Goal: Information Seeking & Learning: Learn about a topic

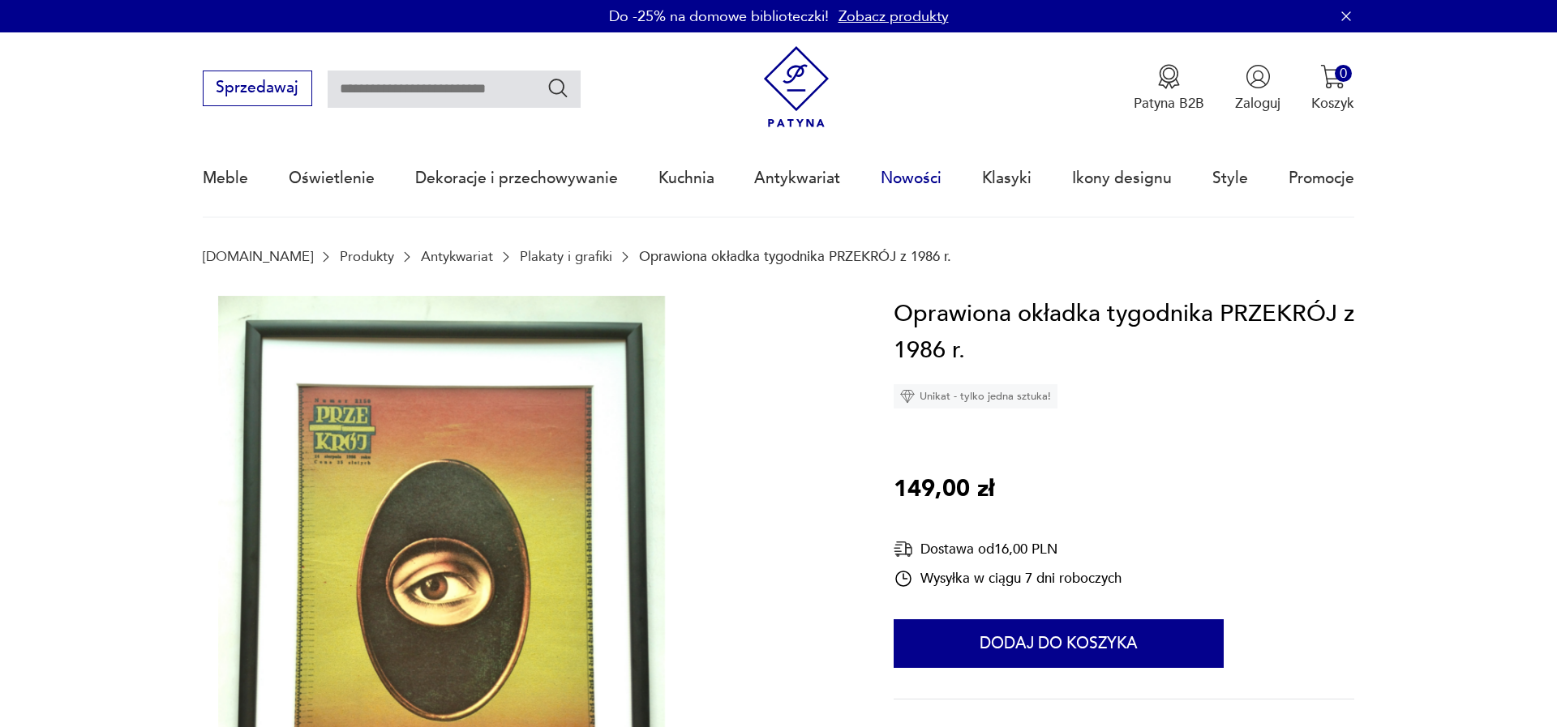
click at [911, 182] on link "Nowości" at bounding box center [911, 178] width 61 height 75
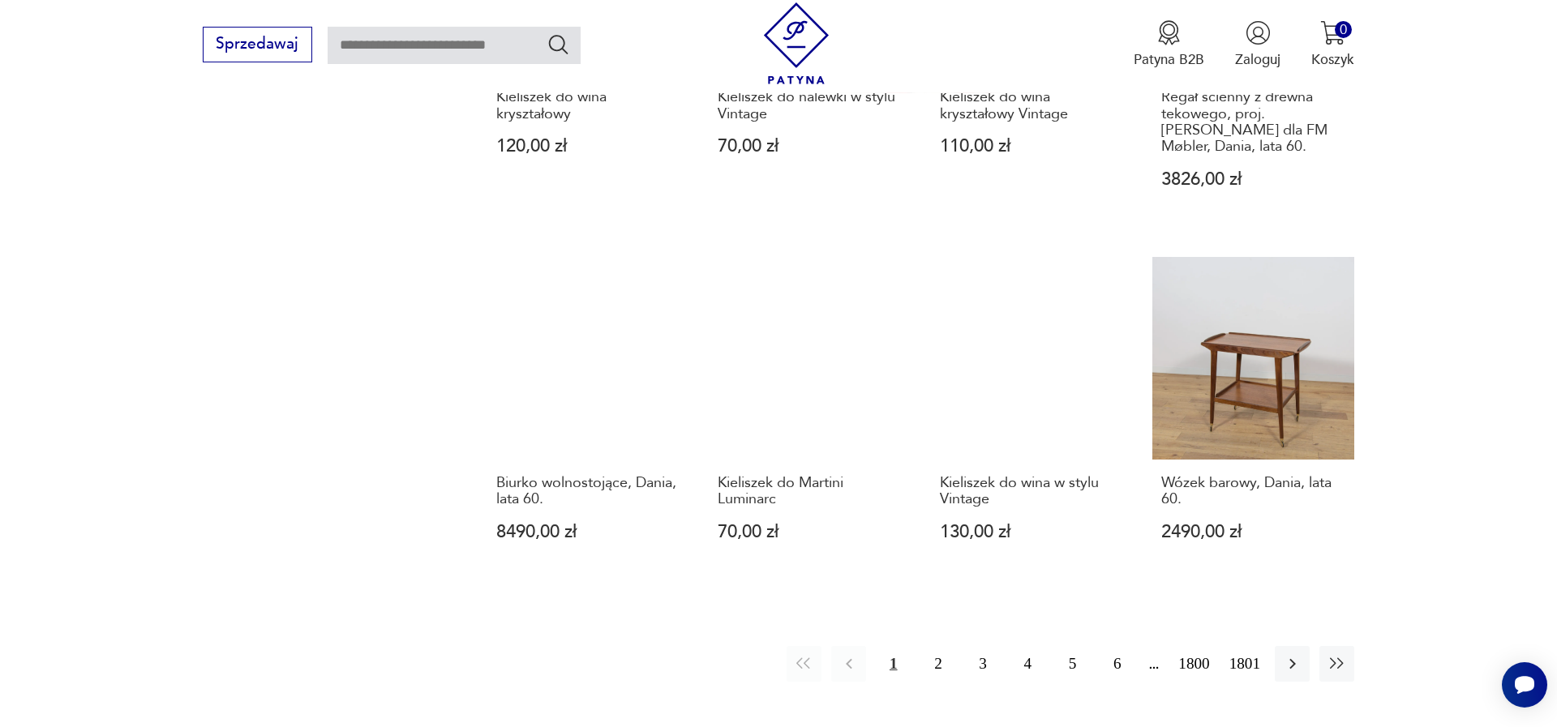
scroll to position [1591, 0]
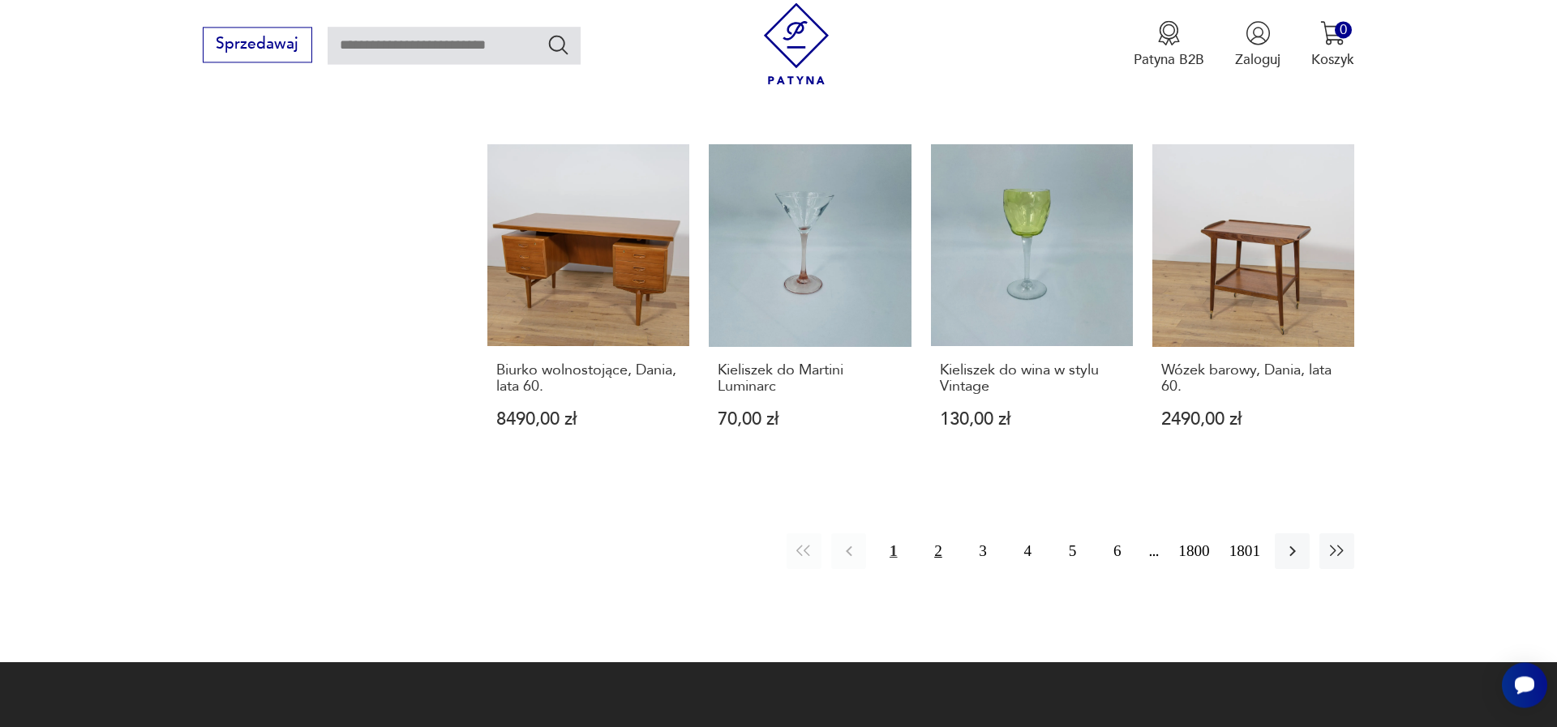
click at [930, 534] on button "2" at bounding box center [938, 551] width 35 height 35
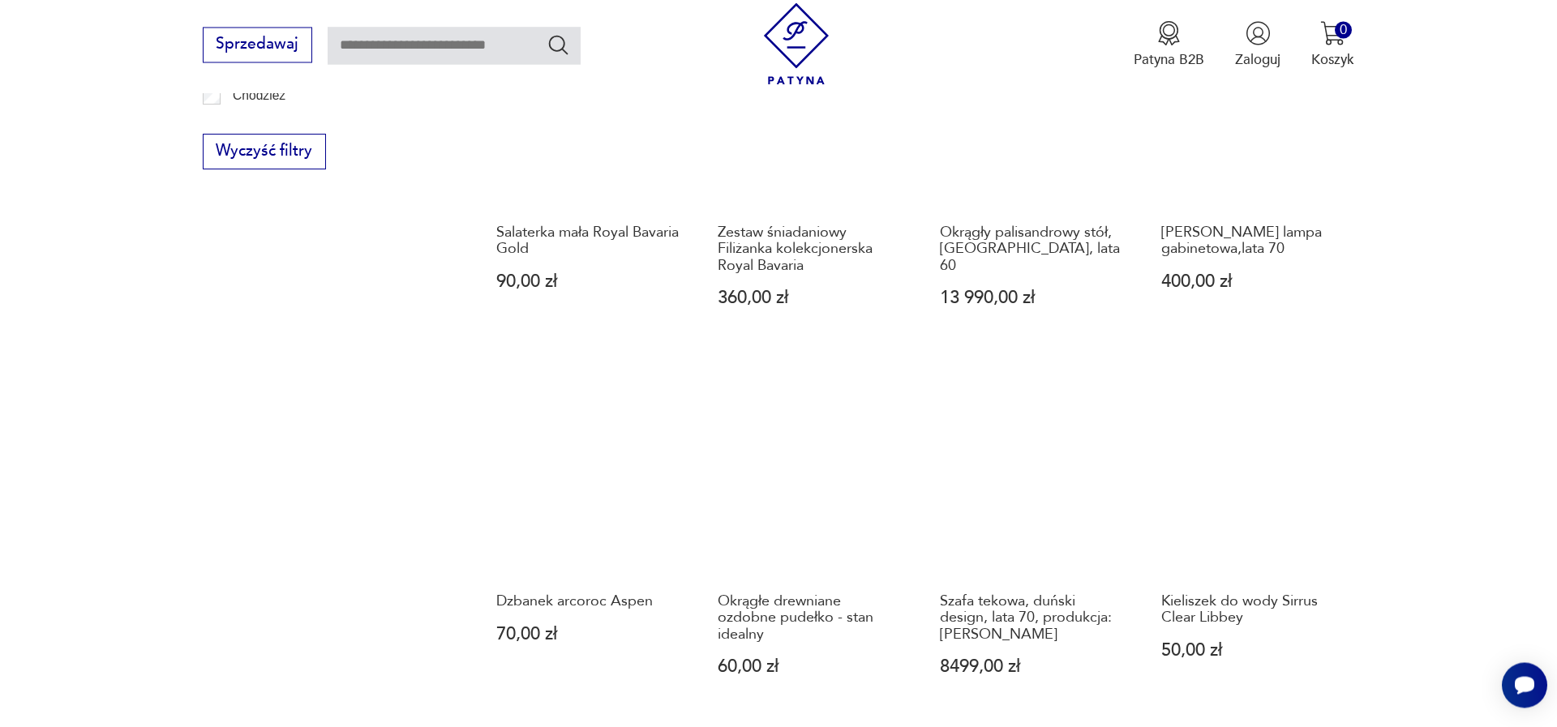
scroll to position [1479, 0]
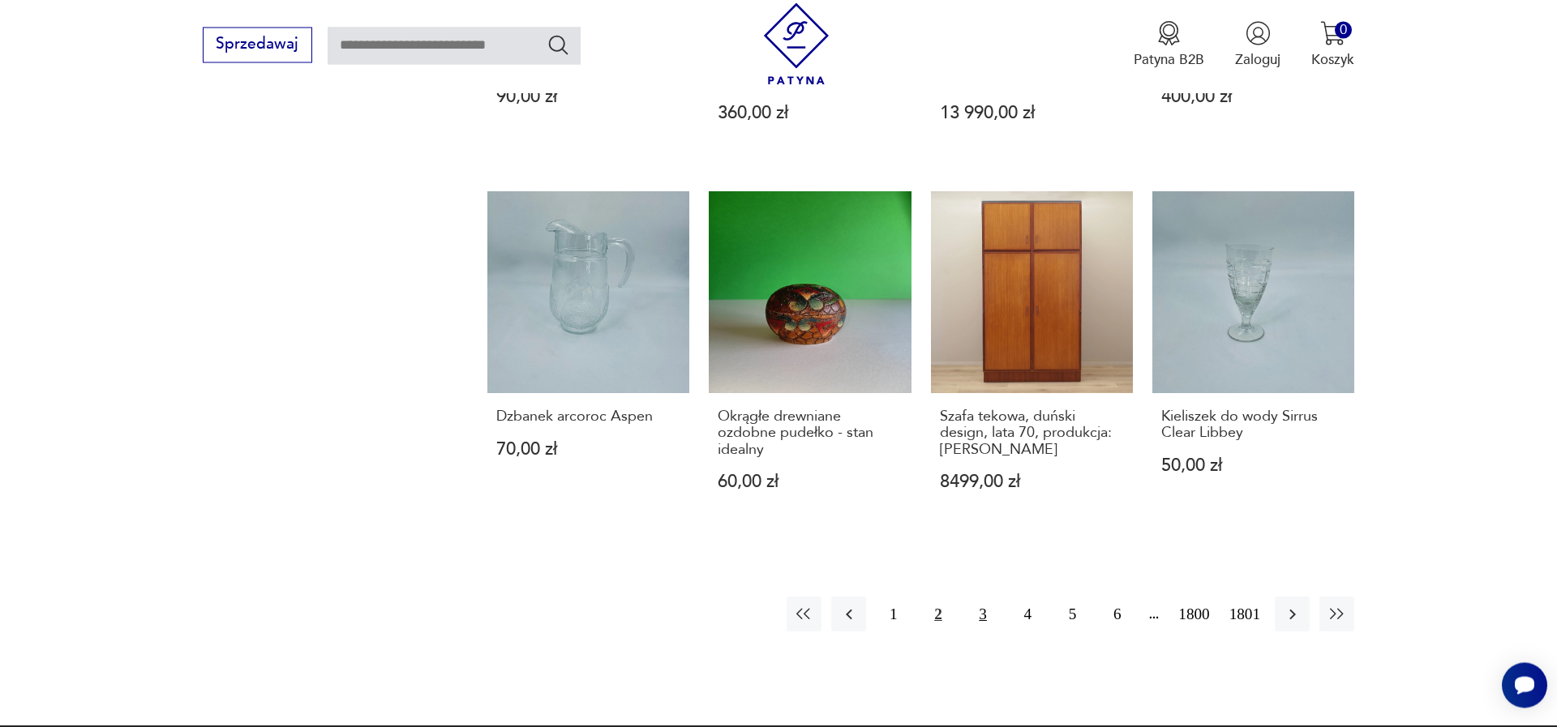
click at [969, 619] on button "3" at bounding box center [983, 614] width 35 height 35
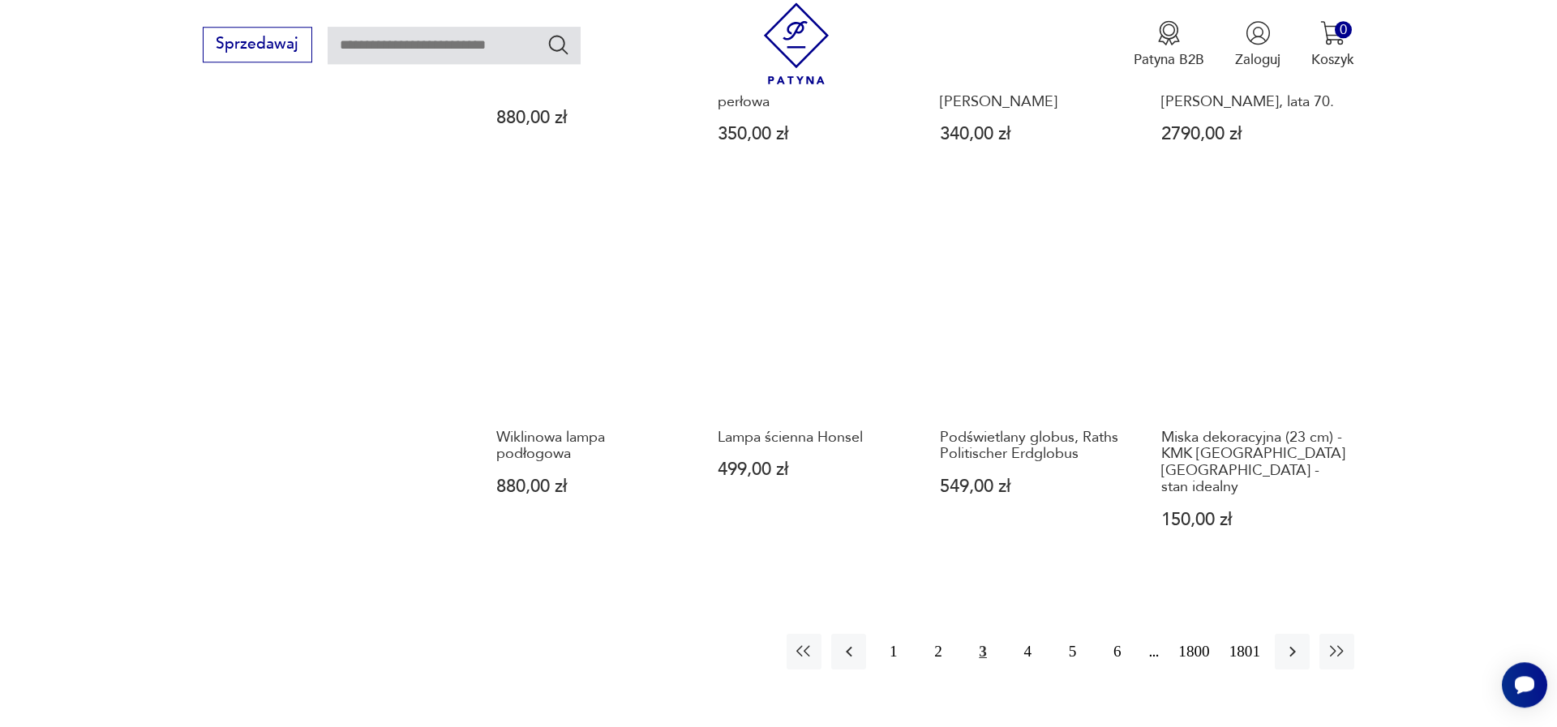
scroll to position [1478, 0]
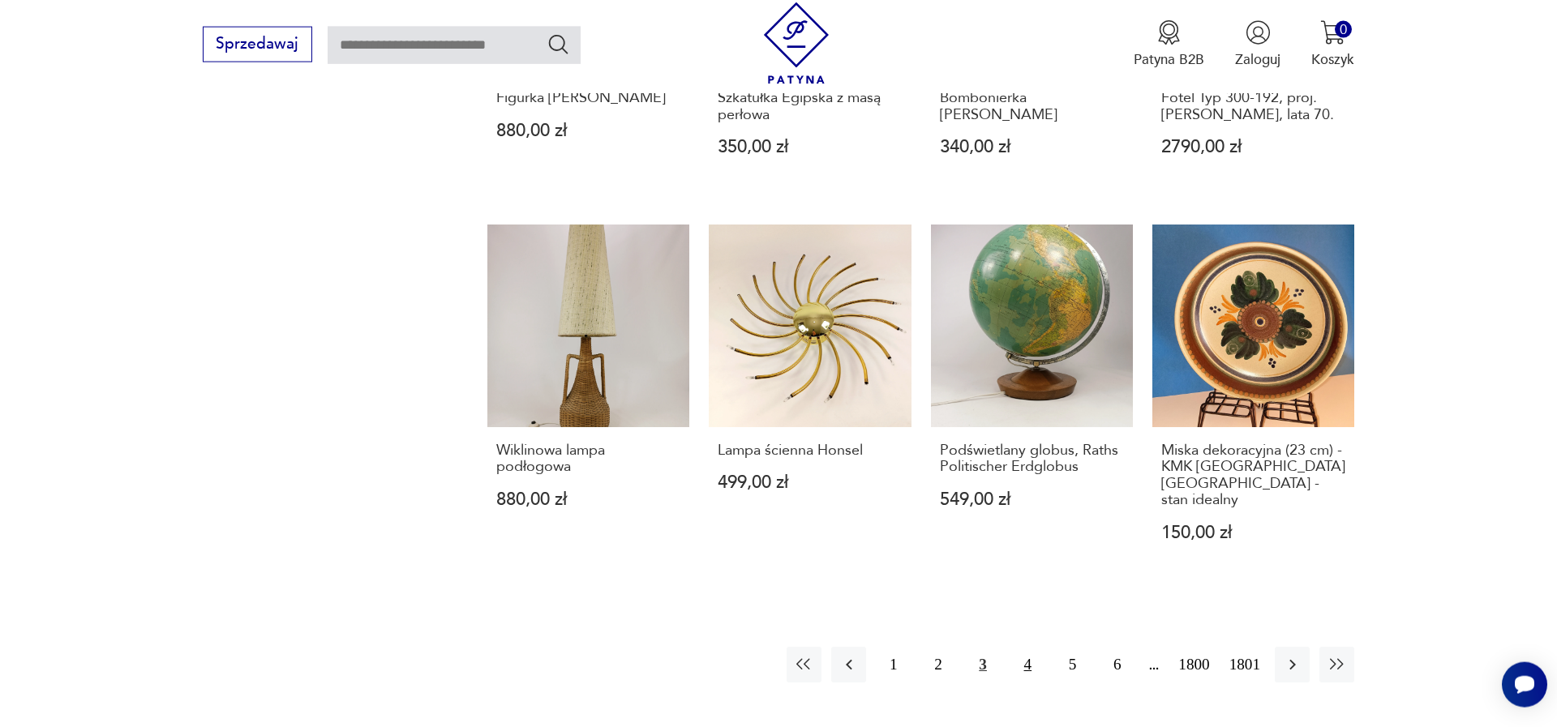
click at [1013, 647] on button "4" at bounding box center [1028, 664] width 35 height 35
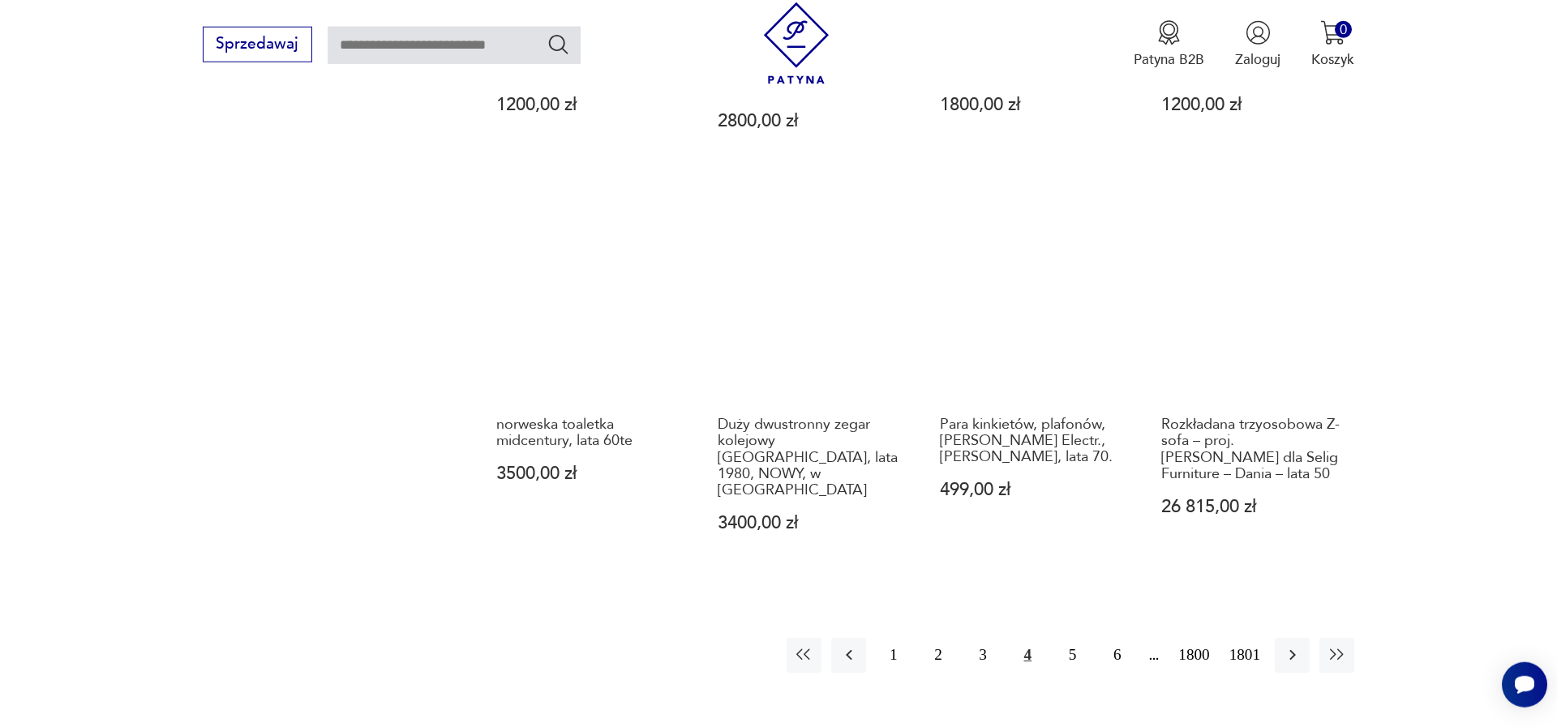
scroll to position [1570, 0]
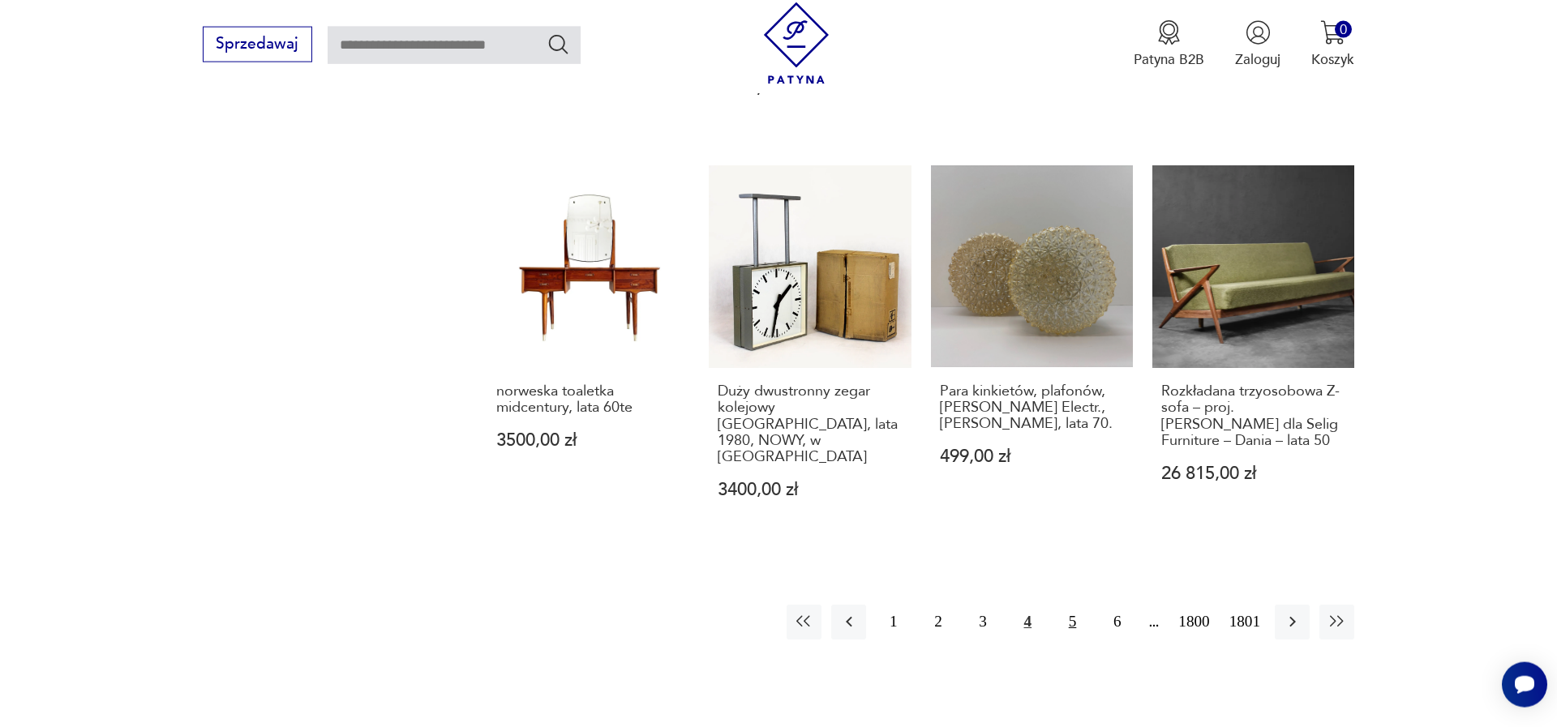
click at [1069, 605] on button "5" at bounding box center [1072, 622] width 35 height 35
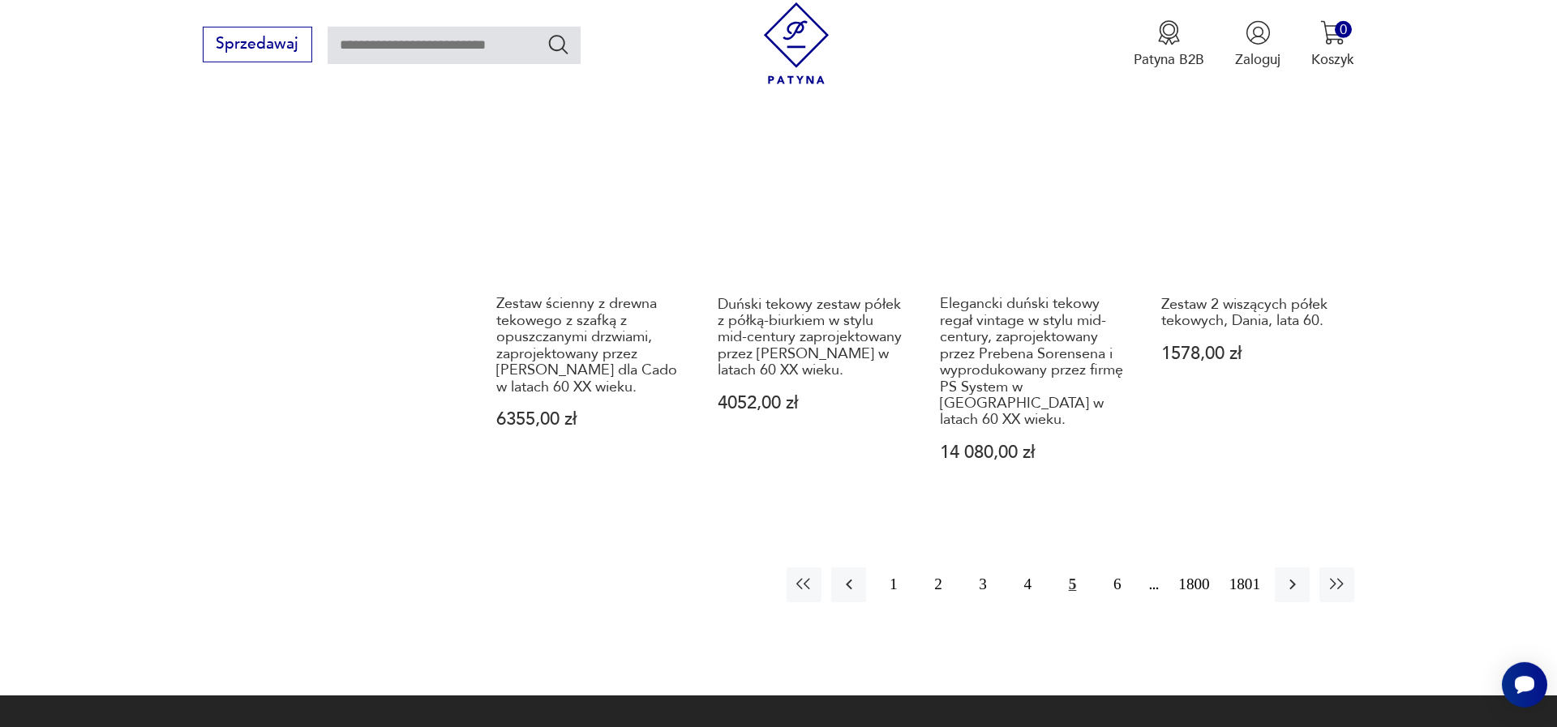
scroll to position [1756, 0]
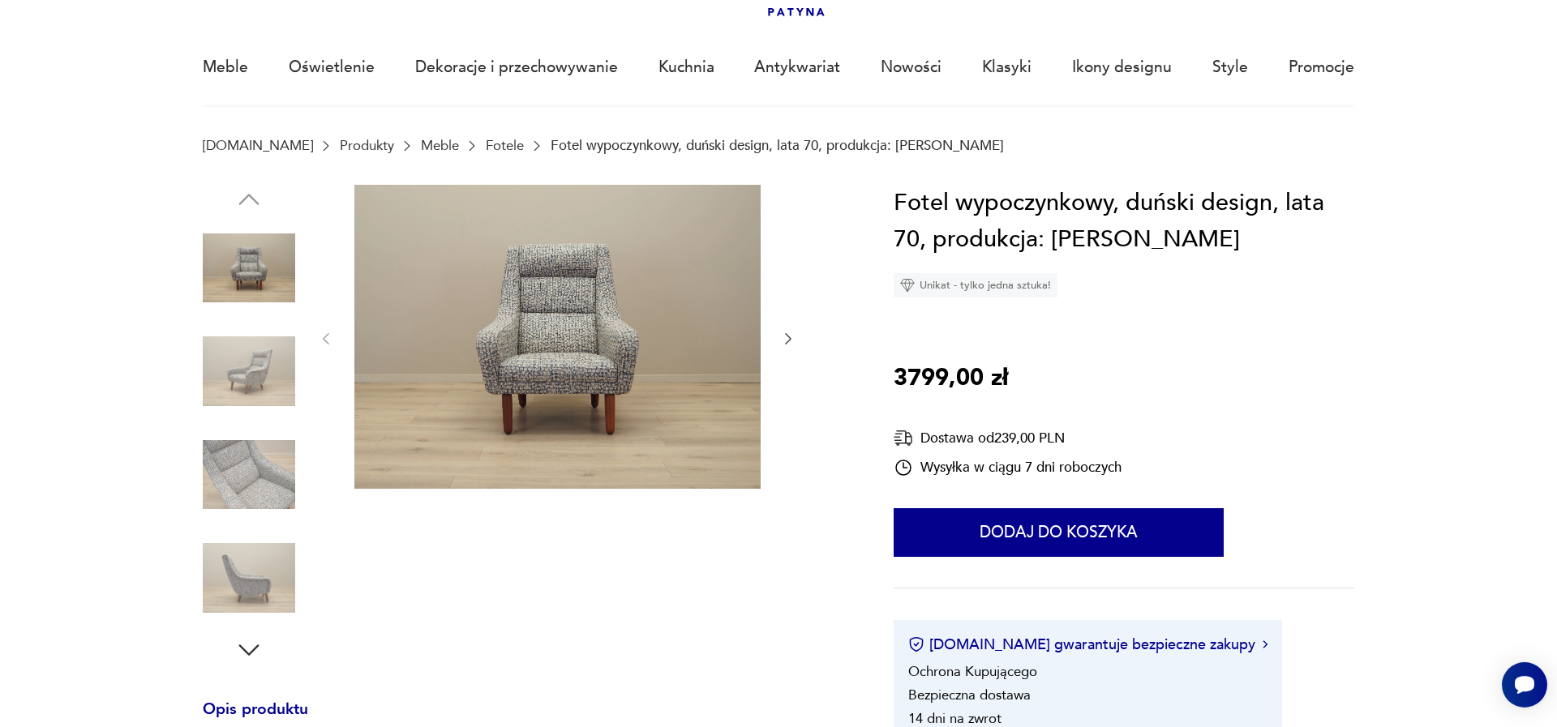
scroll to position [92, 0]
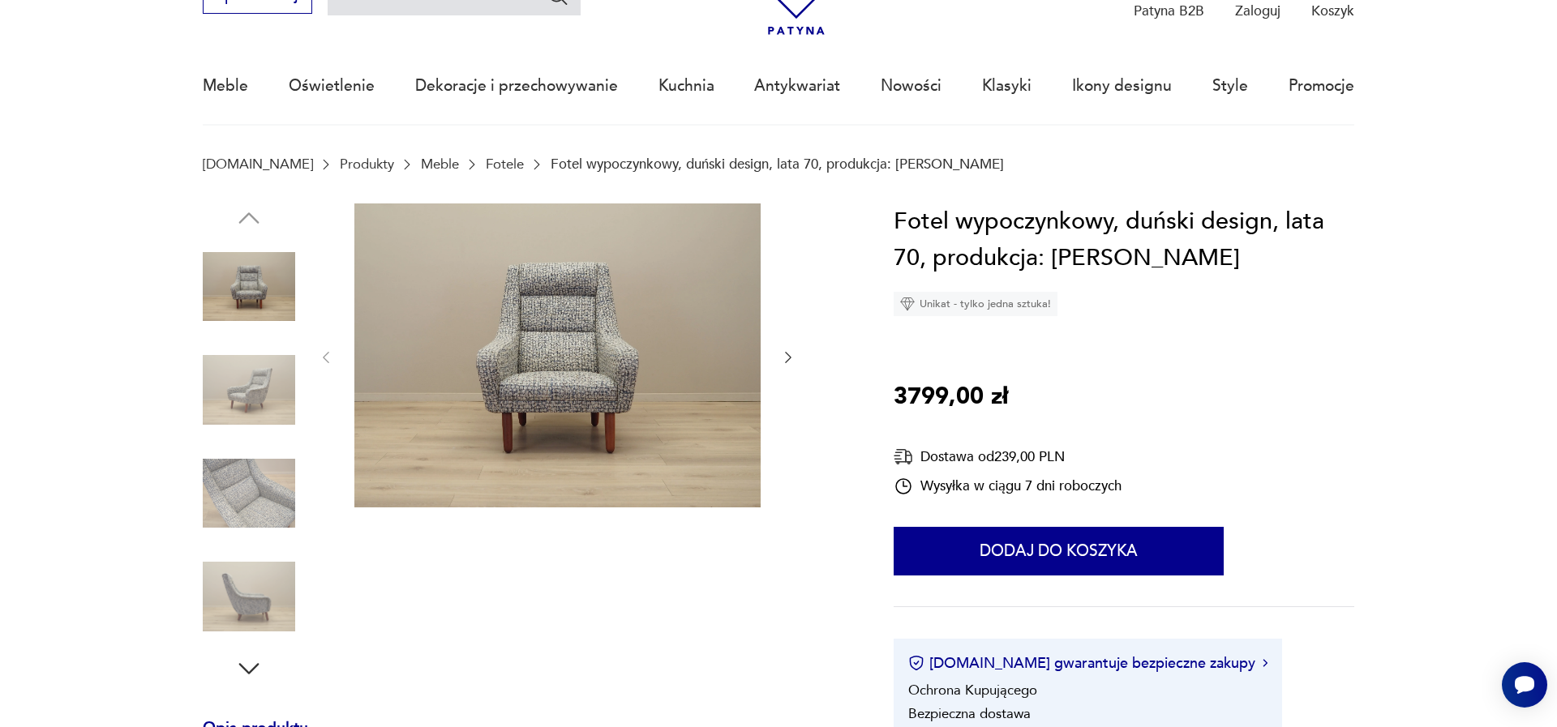
click at [251, 508] on img at bounding box center [249, 494] width 92 height 92
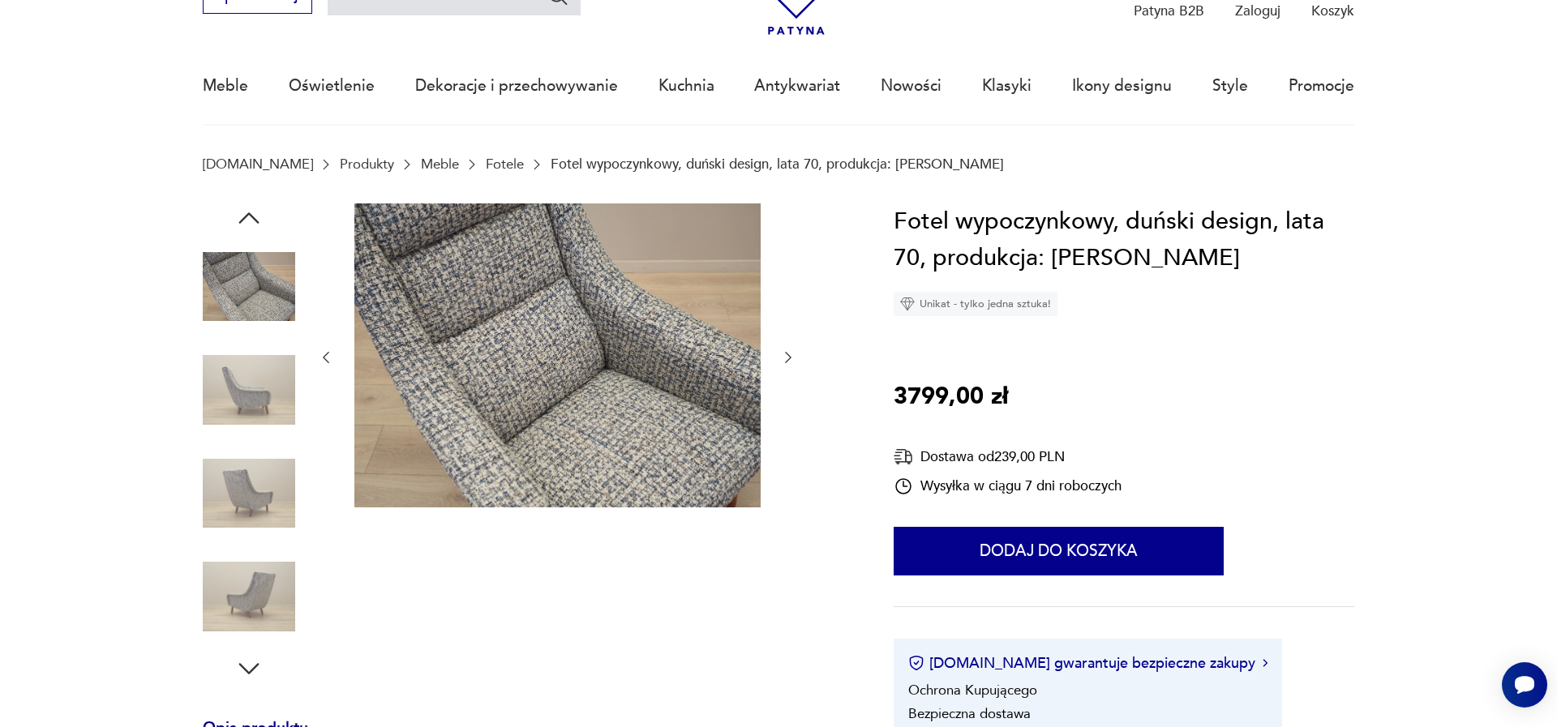
click at [788, 353] on icon "button" at bounding box center [788, 358] width 16 height 16
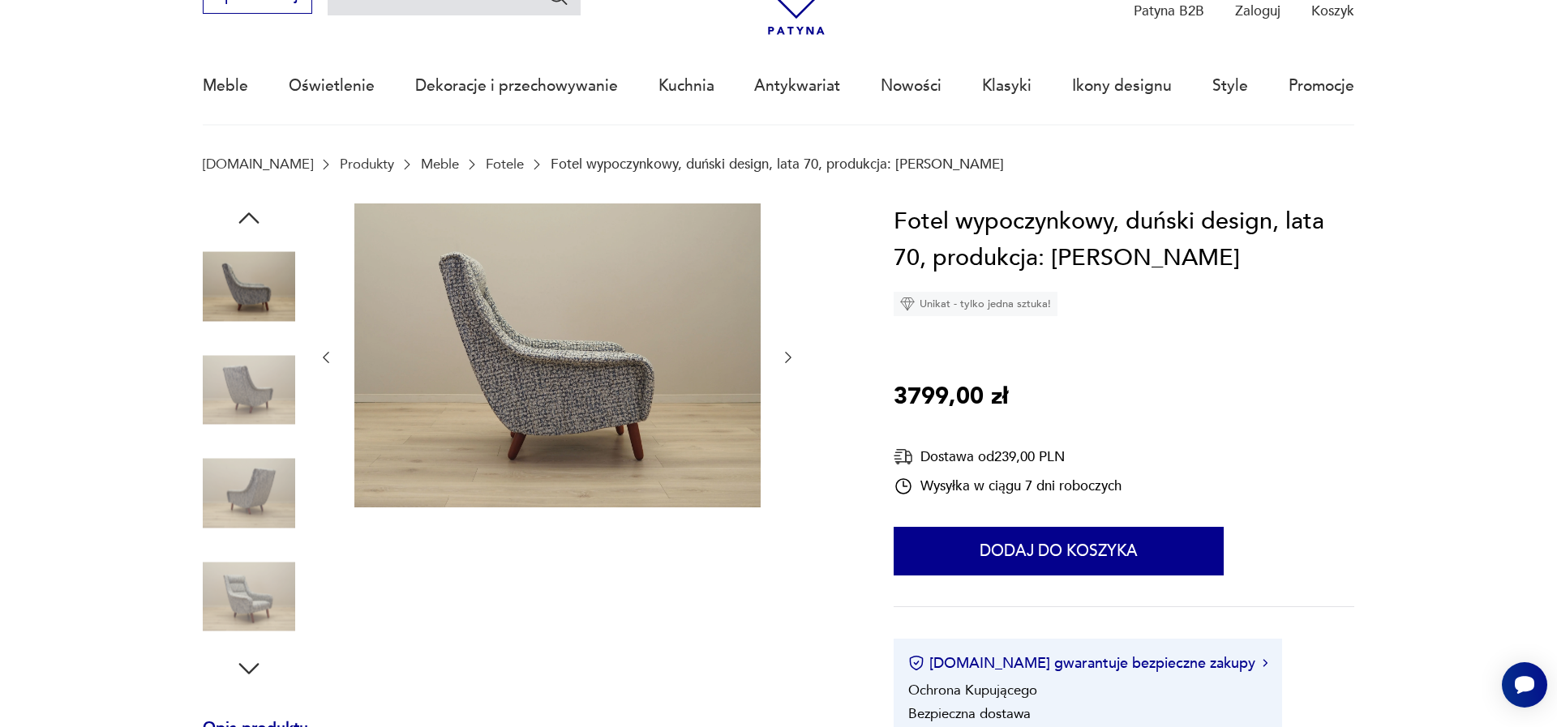
click at [791, 352] on icon "button" at bounding box center [788, 358] width 16 height 16
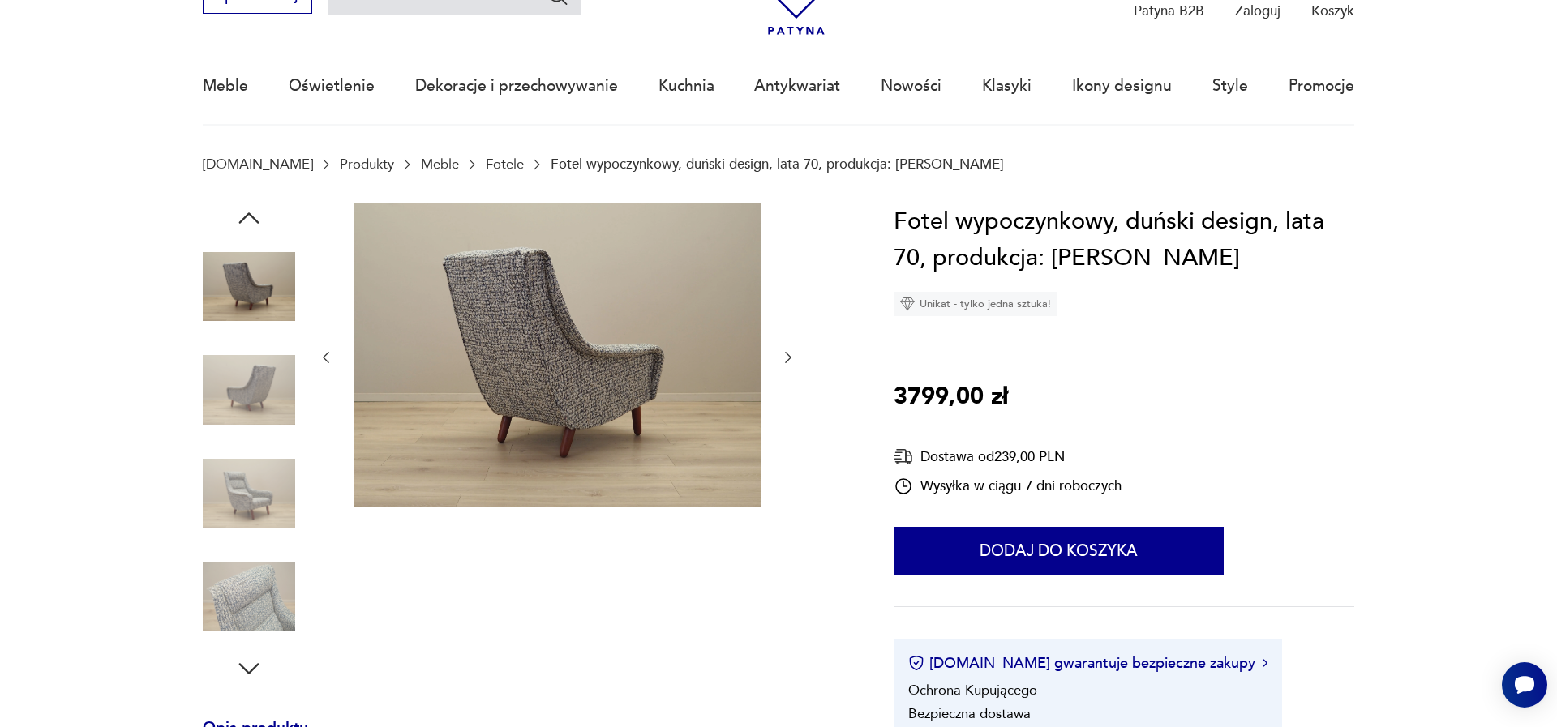
click at [791, 352] on icon "button" at bounding box center [788, 358] width 16 height 16
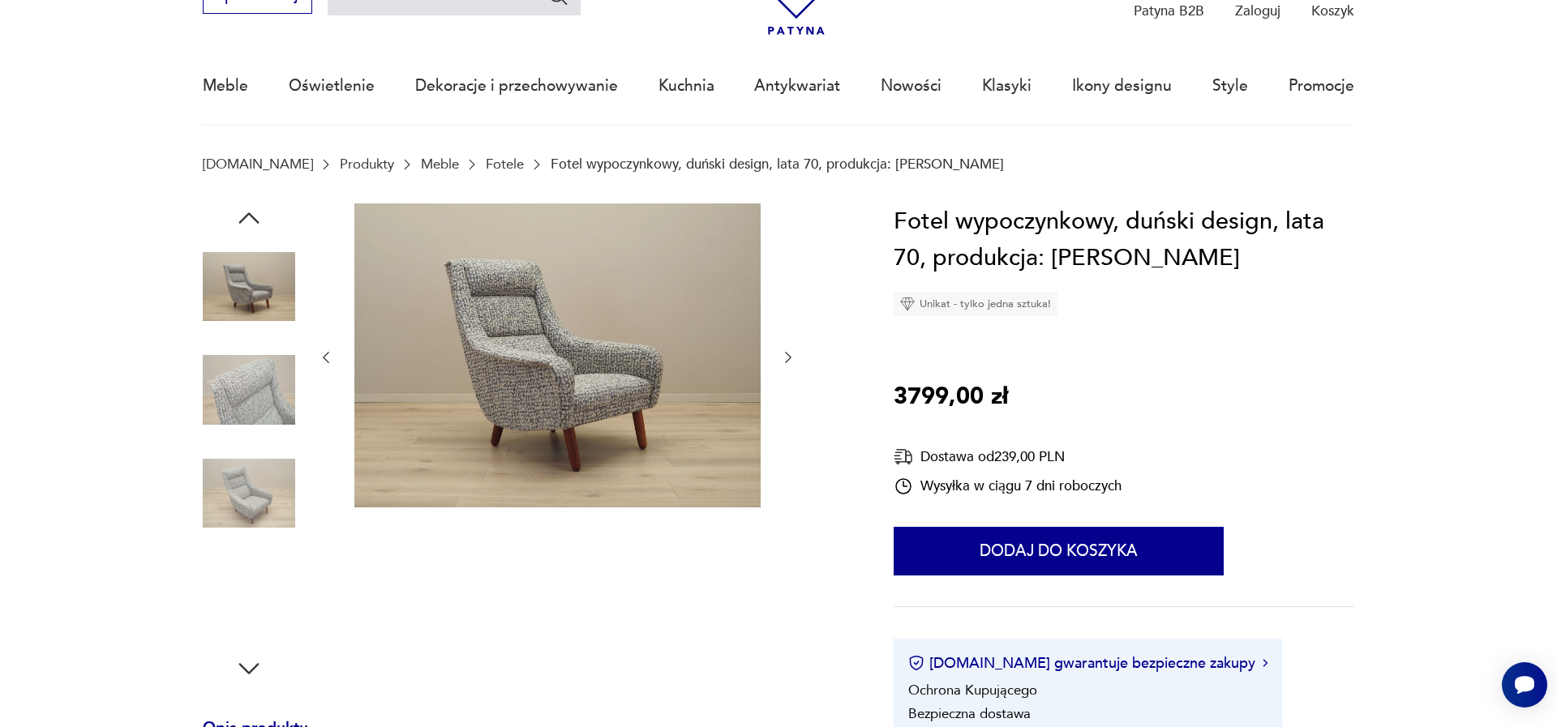
scroll to position [462, 0]
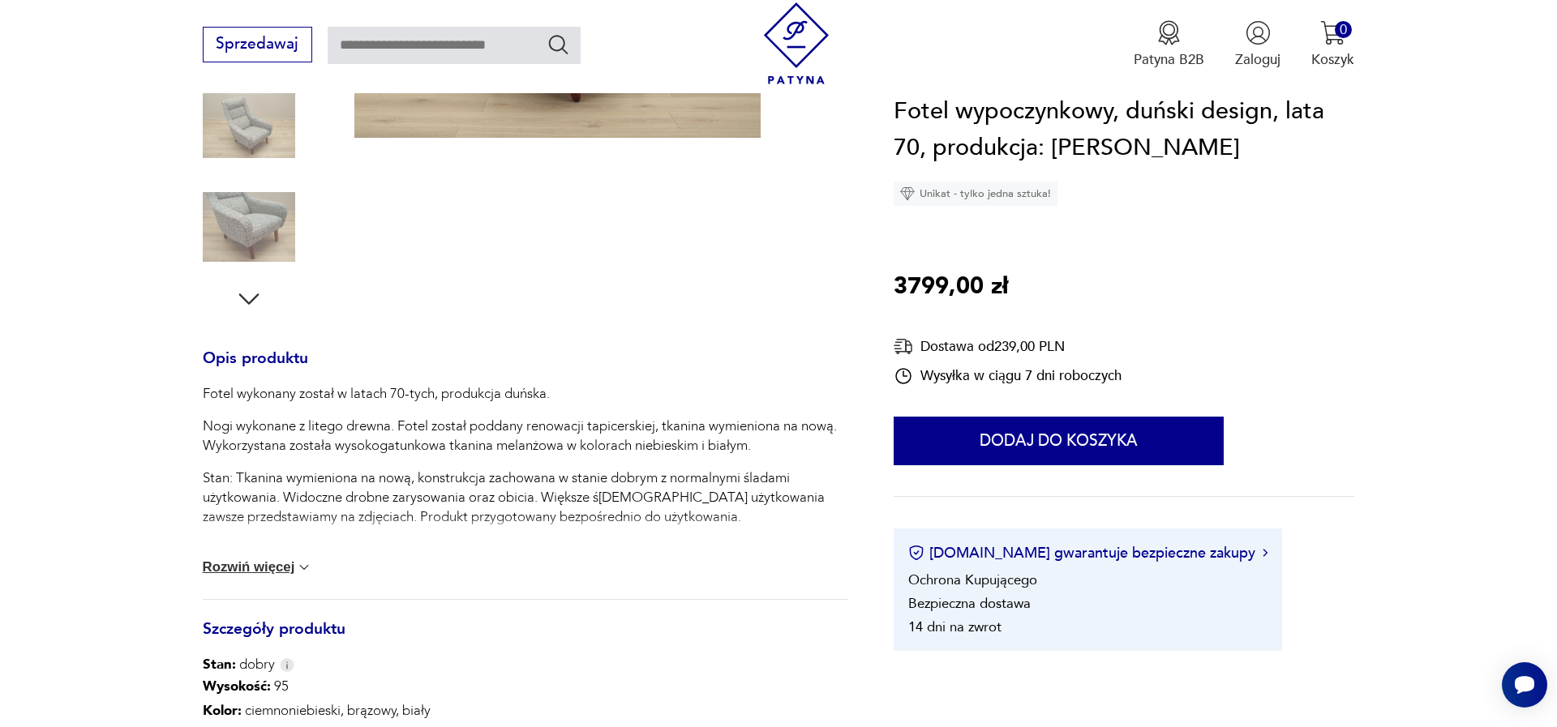
click at [265, 583] on div "Fotel wykonany został w latach 70-tych, produkcja duńska. Nogi wykonane z liteg…" at bounding box center [525, 491] width 645 height 215
click at [280, 571] on button "Rozwiń więcej" at bounding box center [258, 568] width 110 height 16
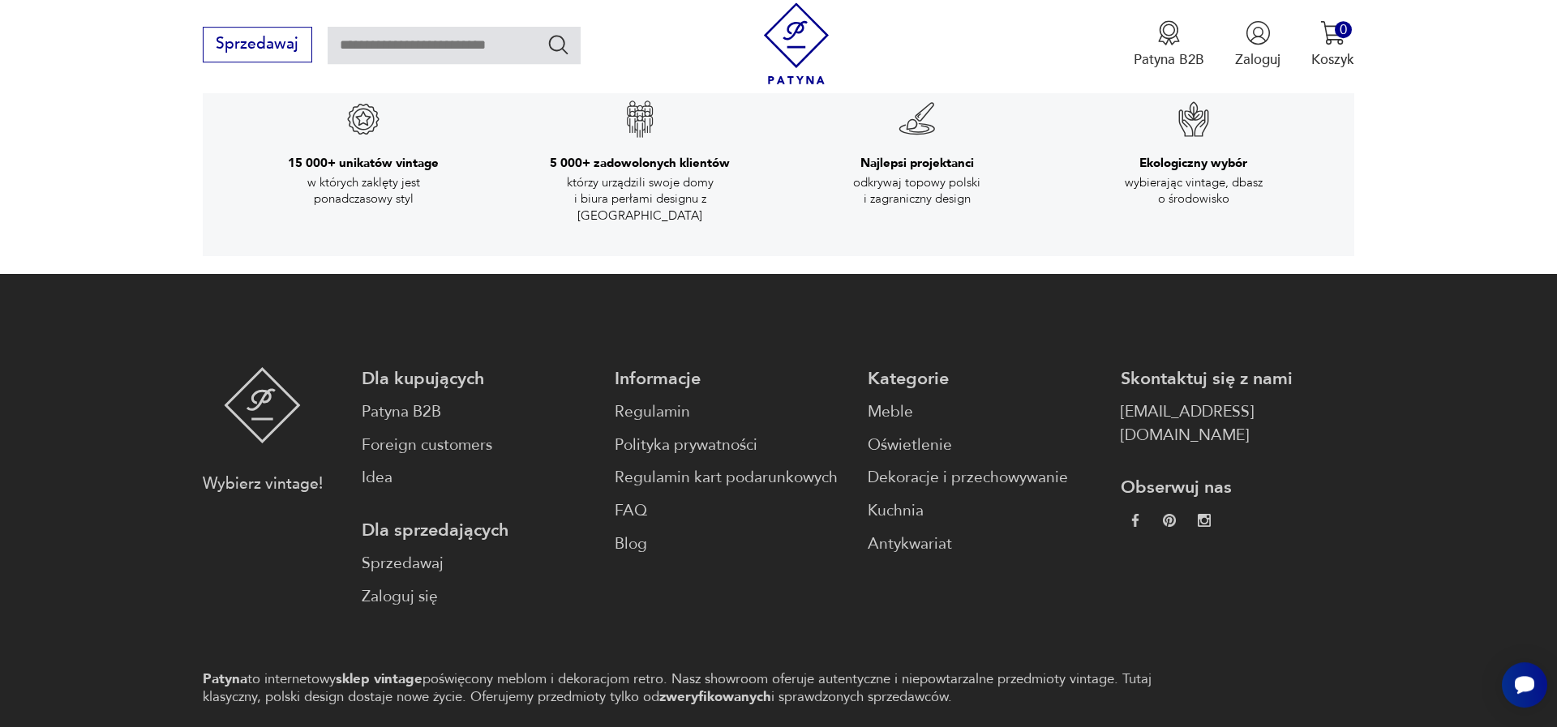
scroll to position [3497, 0]
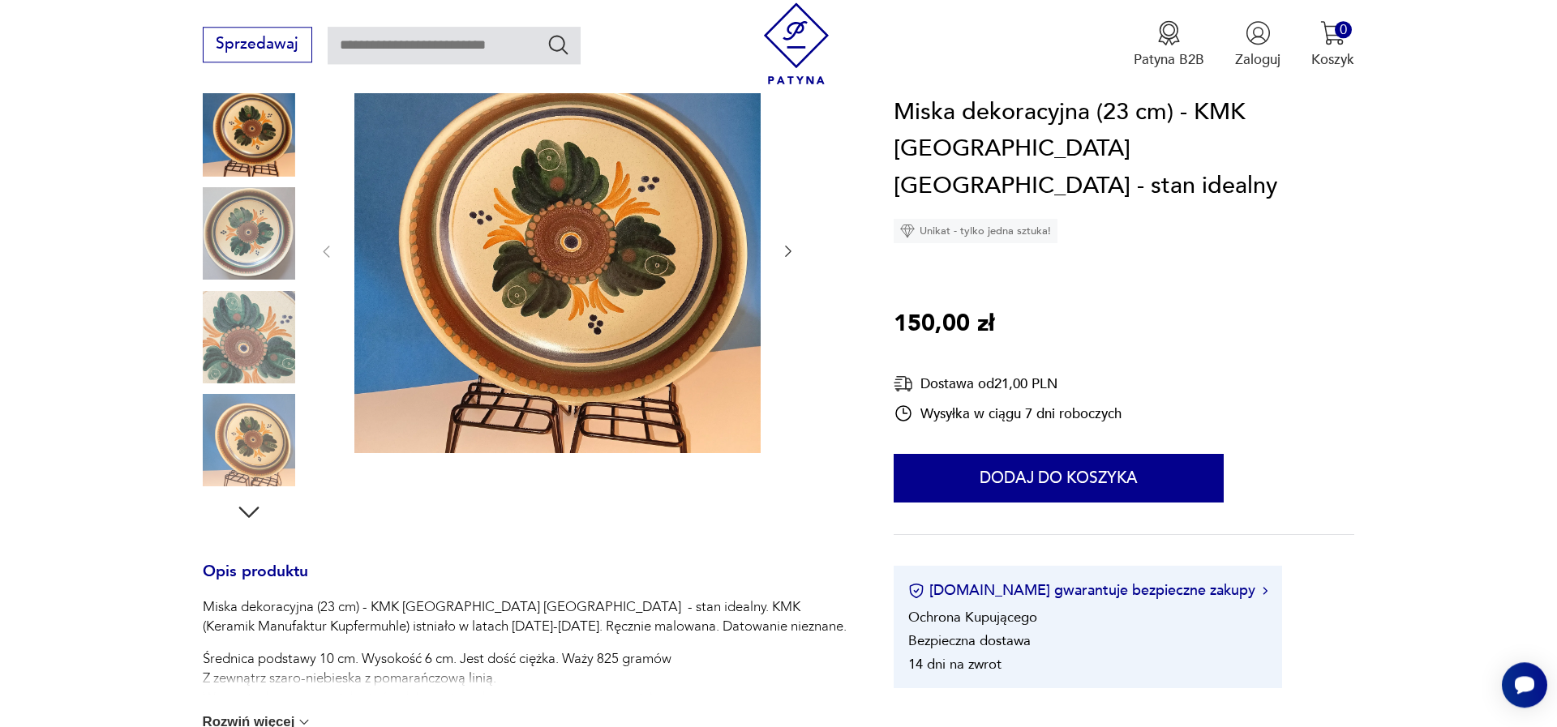
scroll to position [277, 0]
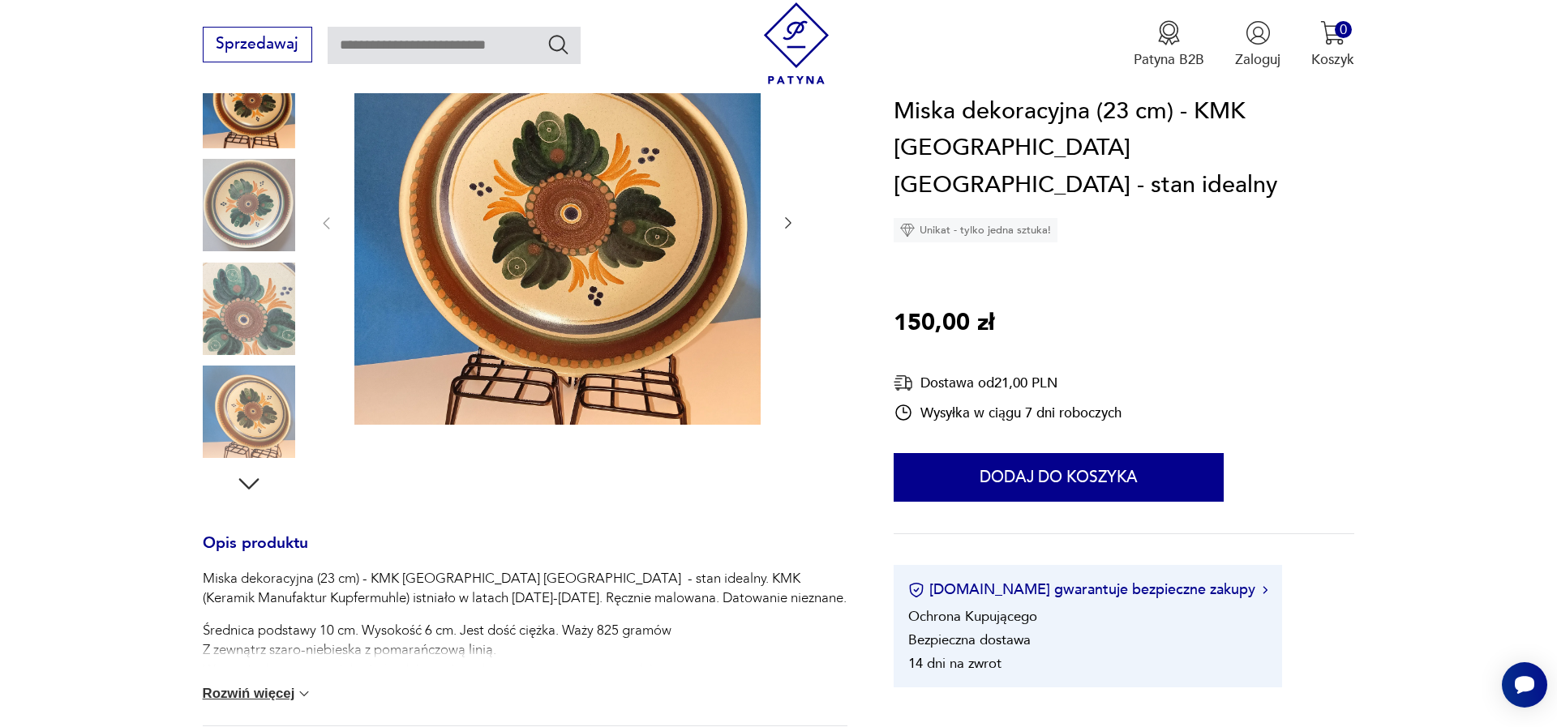
click at [294, 357] on div at bounding box center [525, 259] width 645 height 480
click at [234, 432] on img at bounding box center [249, 412] width 92 height 92
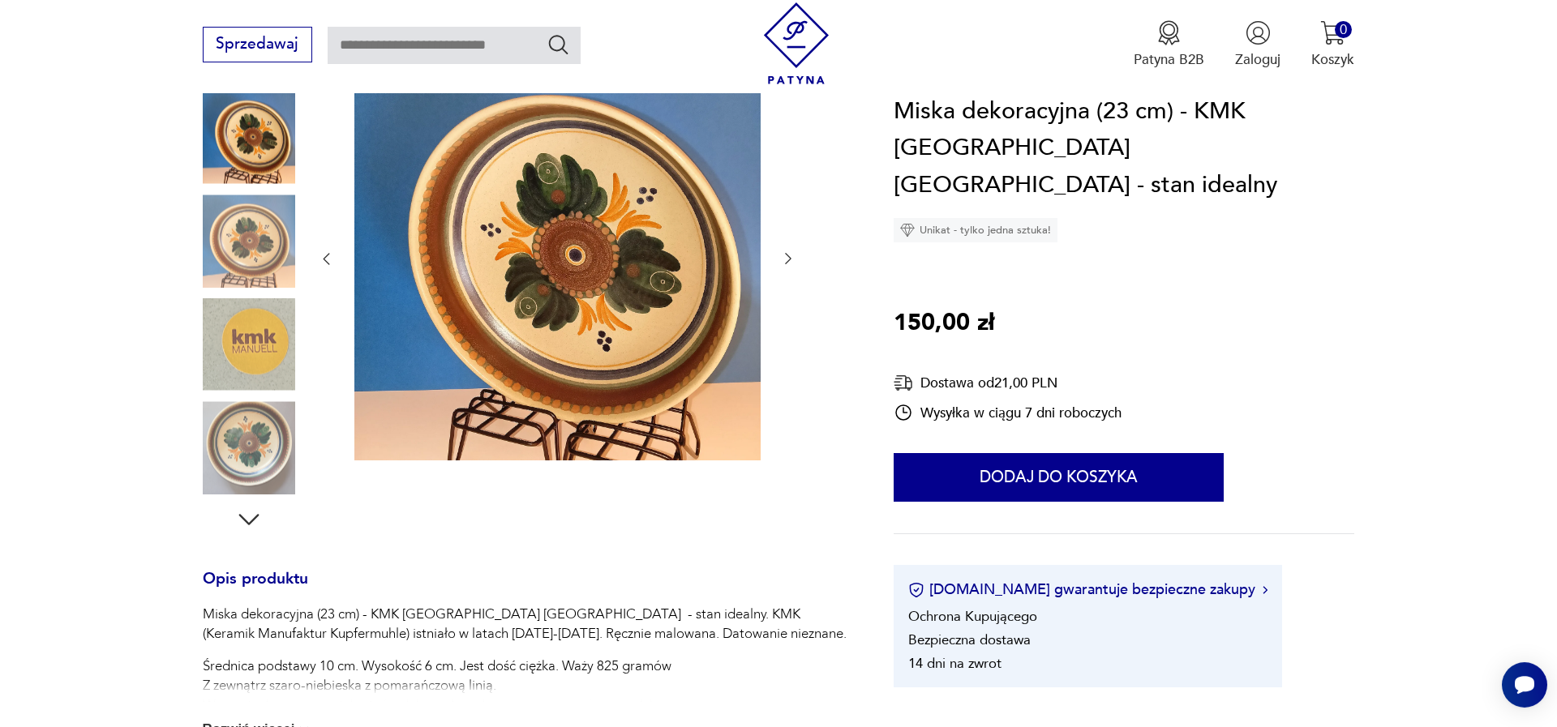
scroll to position [92, 0]
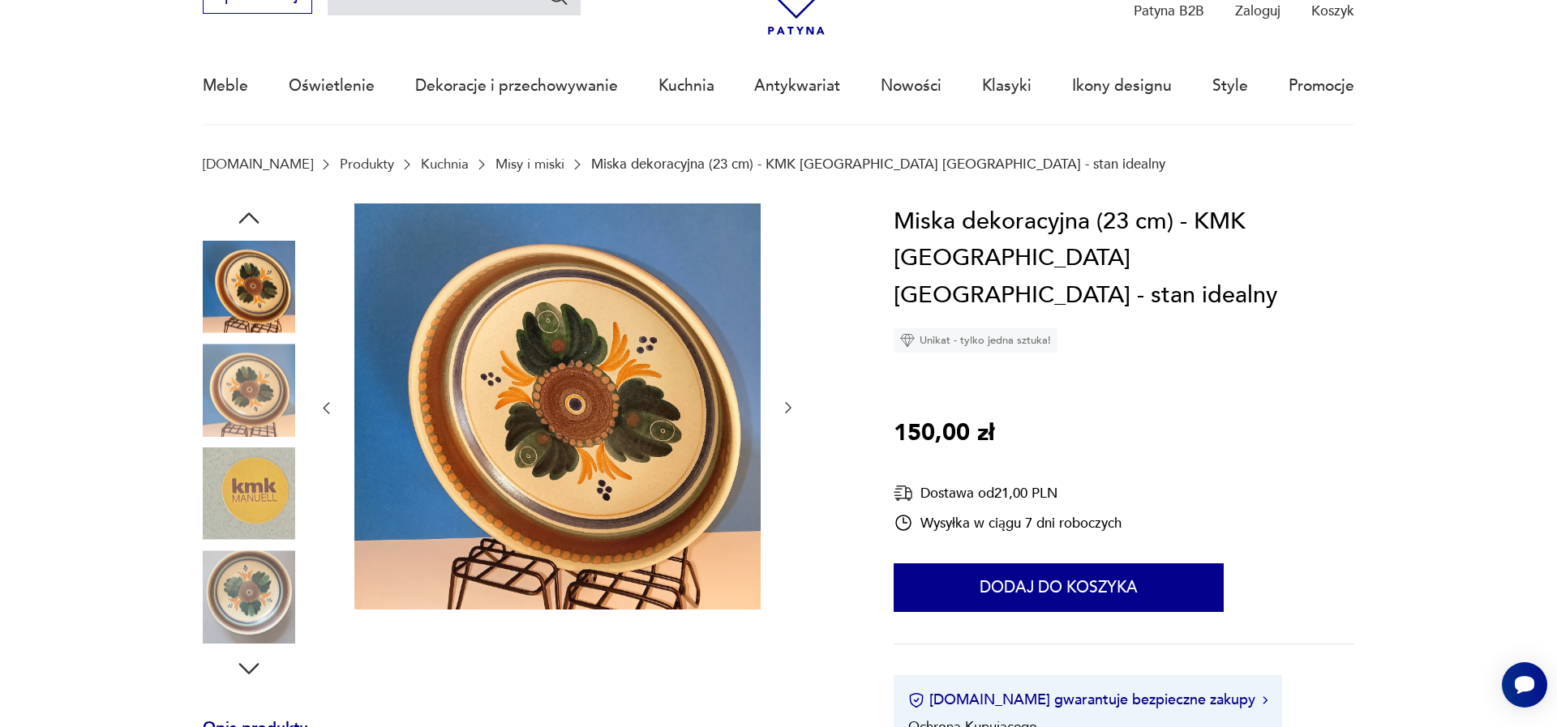
click at [783, 410] on icon "button" at bounding box center [788, 408] width 16 height 16
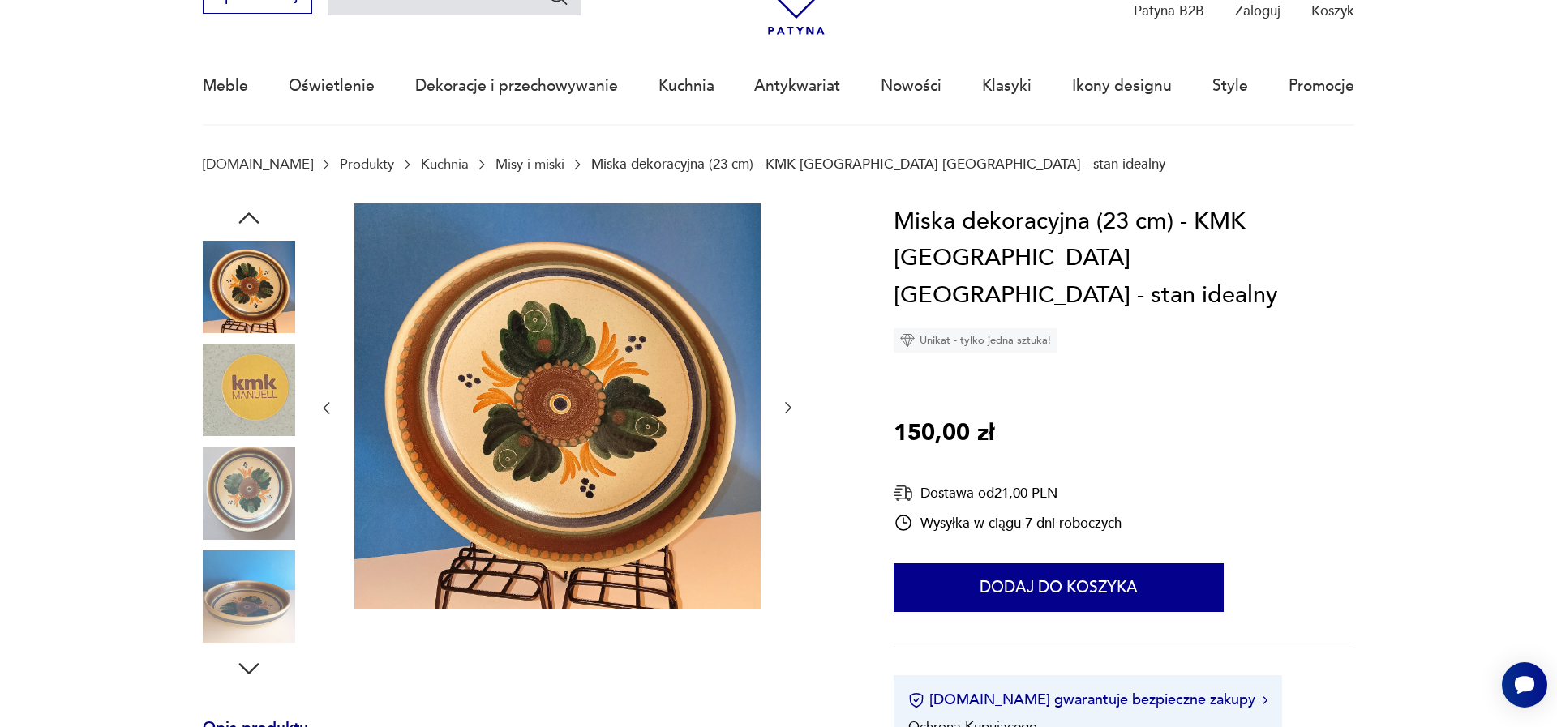
click at [281, 485] on img at bounding box center [249, 494] width 92 height 92
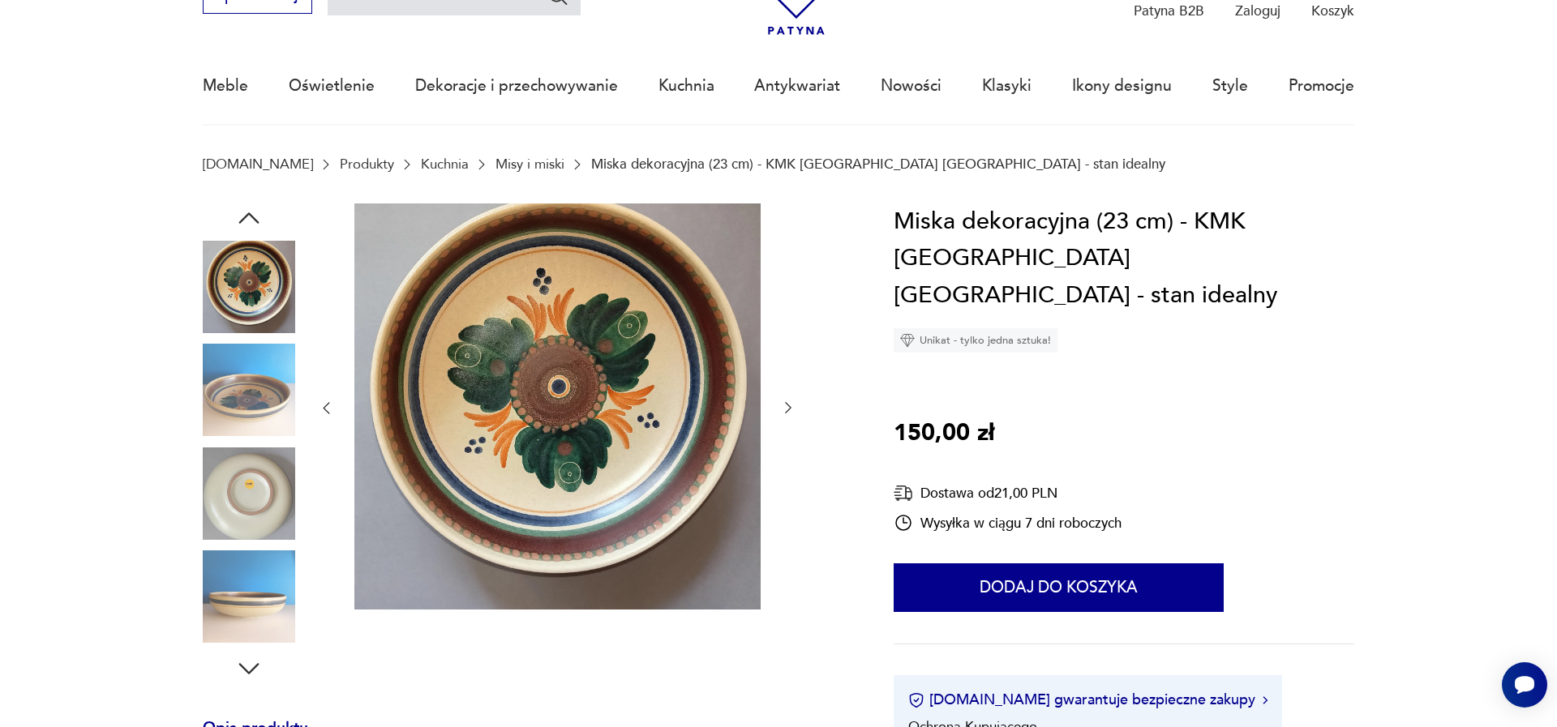
click at [258, 503] on img at bounding box center [249, 494] width 92 height 92
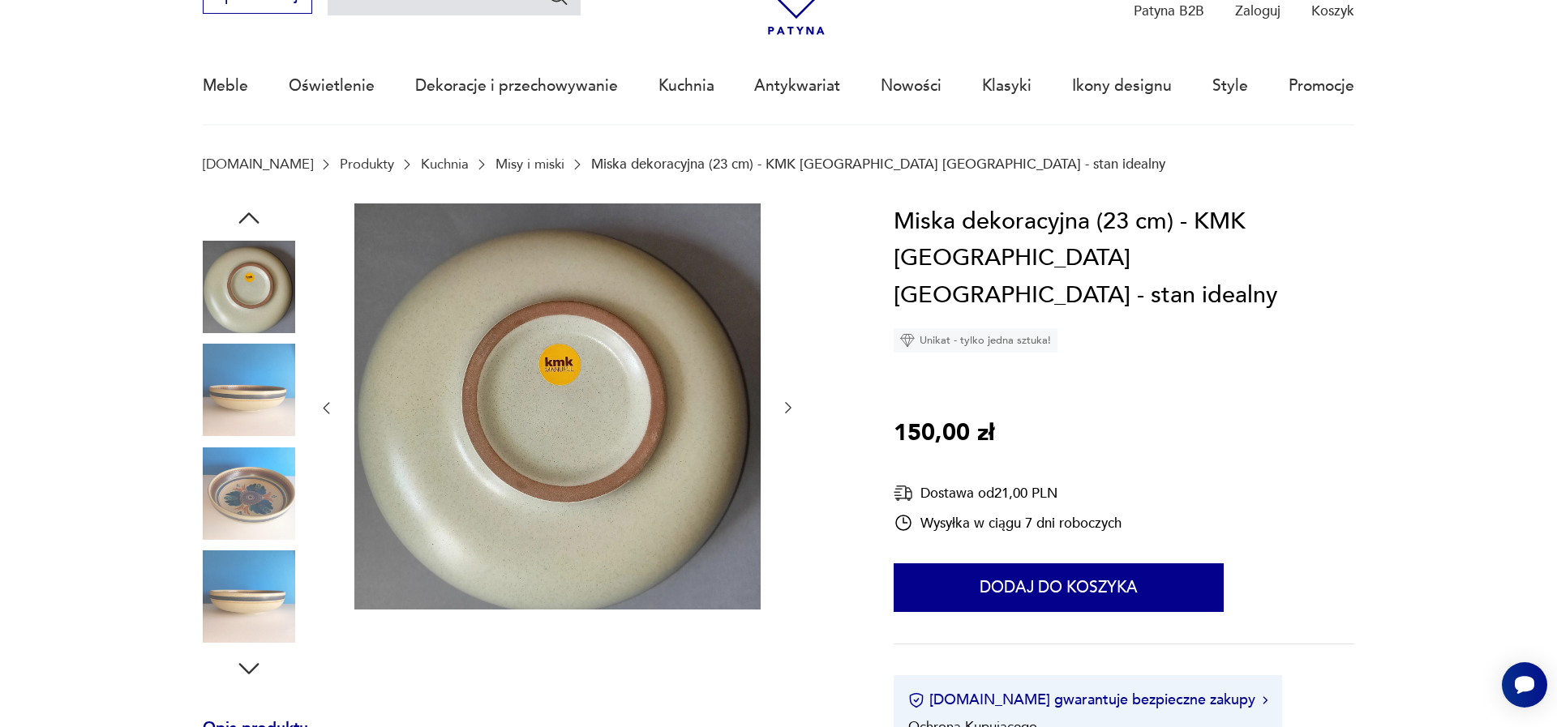
click at [277, 497] on img at bounding box center [249, 494] width 92 height 92
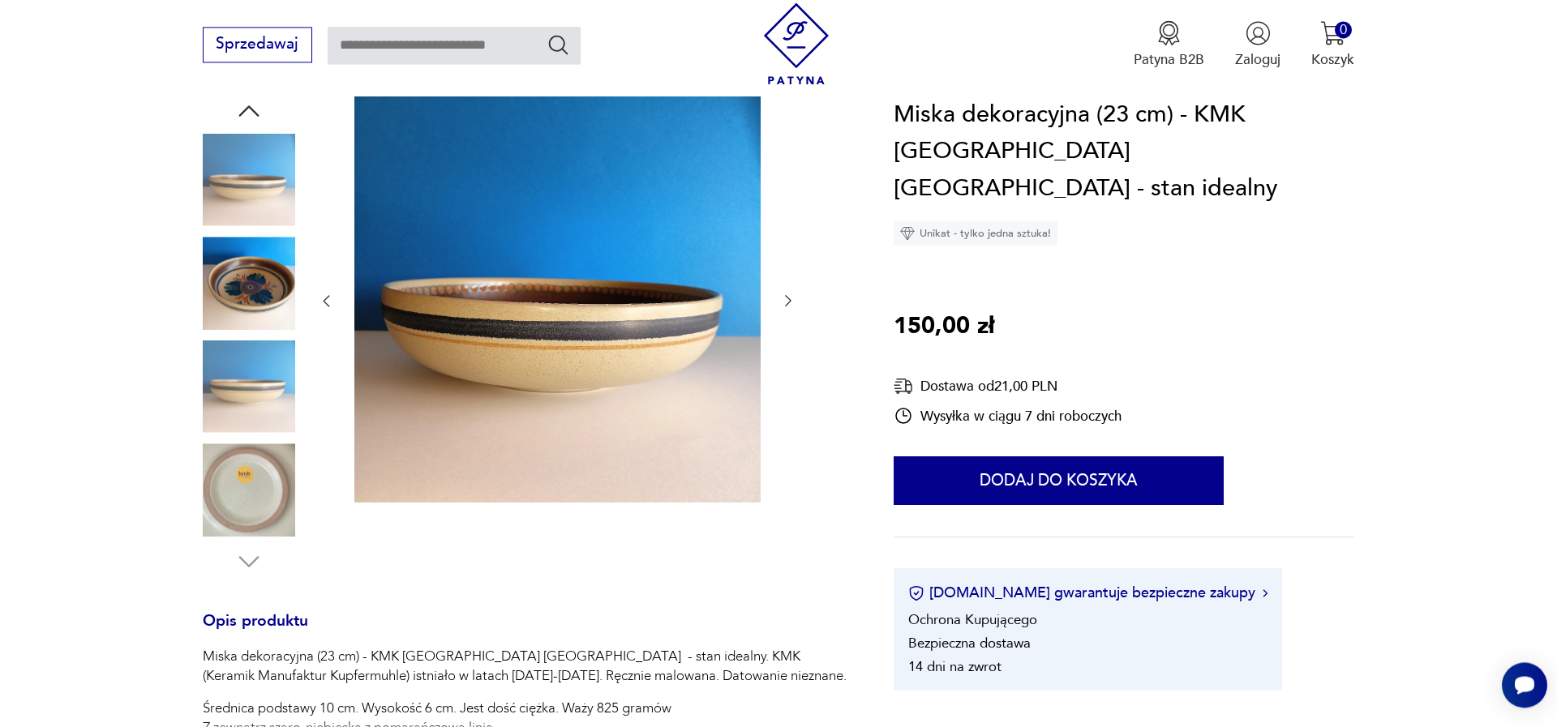
scroll to position [277, 0]
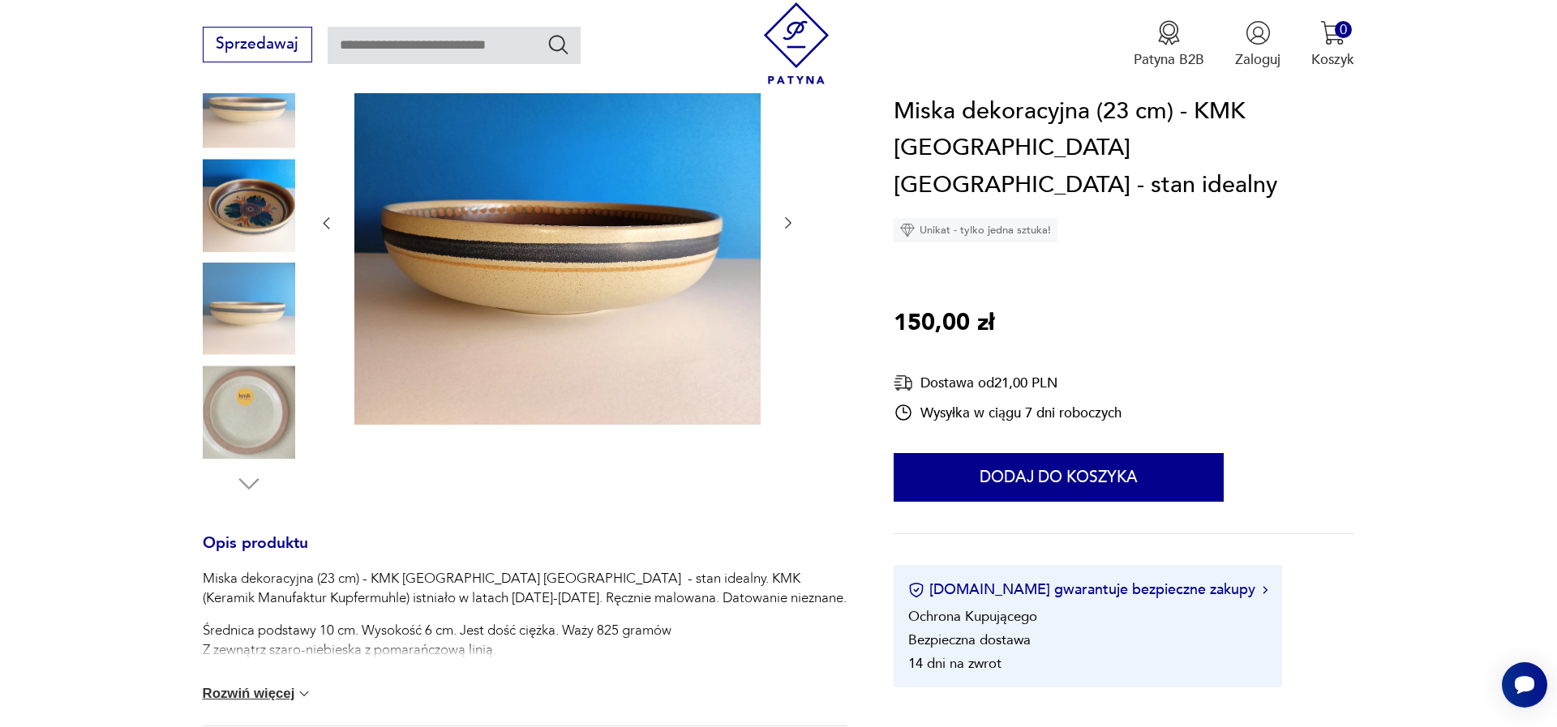
click at [270, 429] on img at bounding box center [249, 412] width 92 height 92
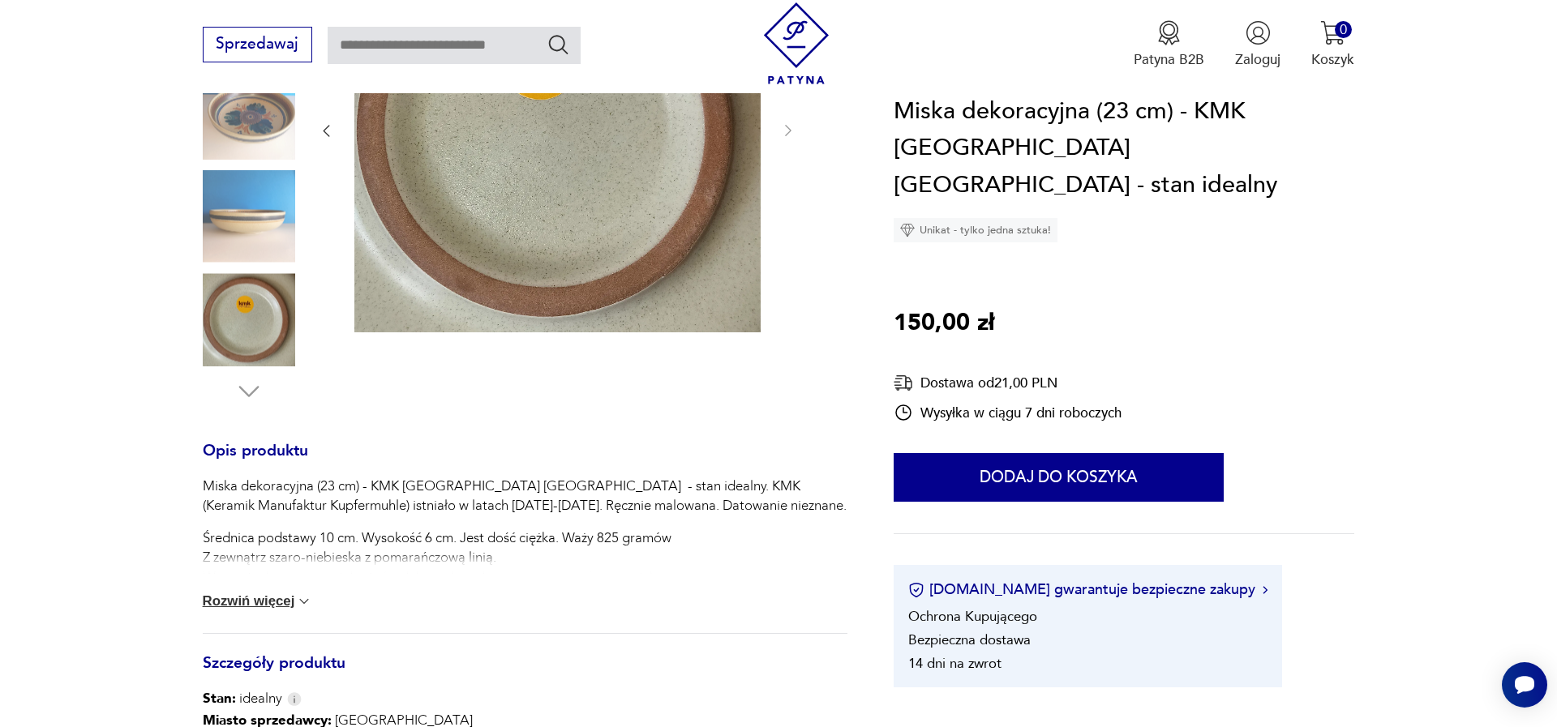
scroll to position [0, 0]
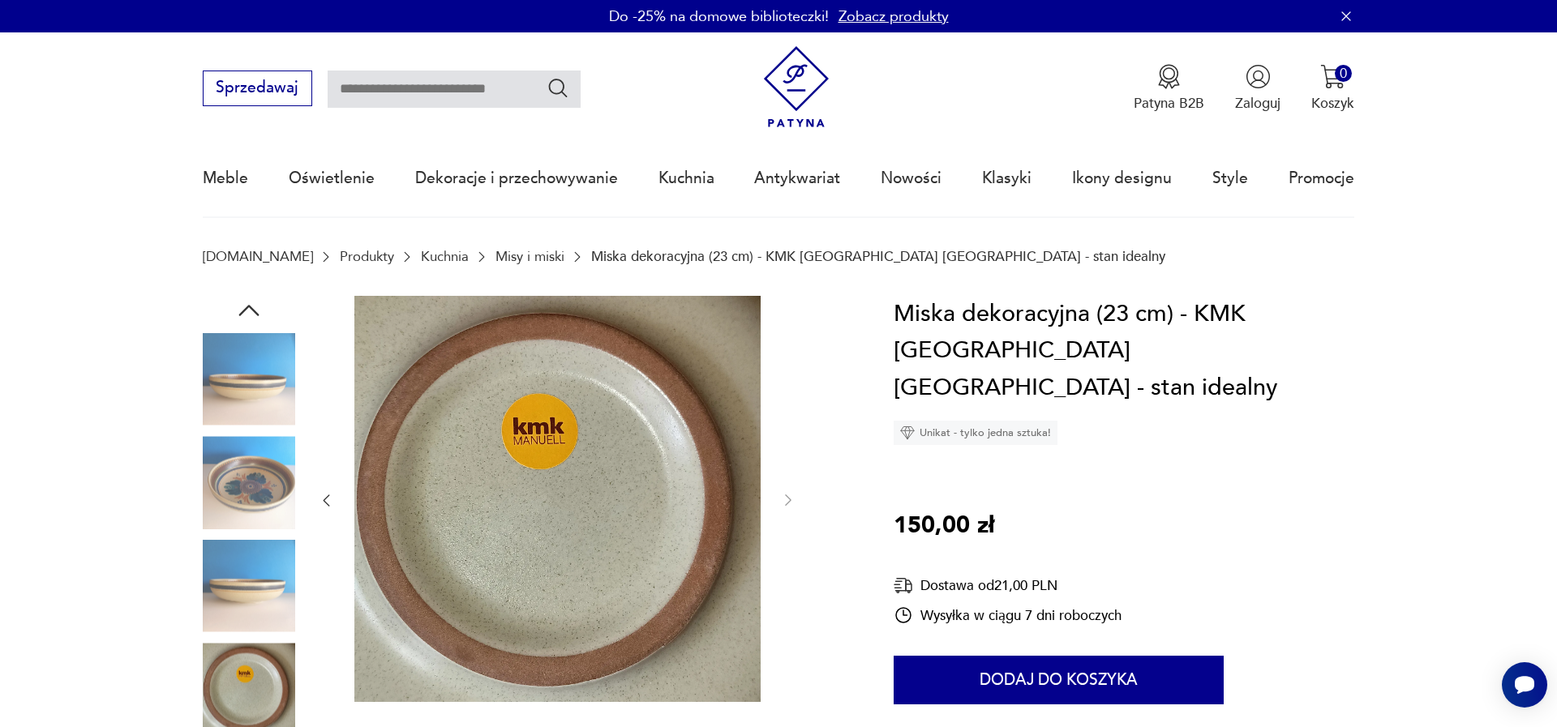
click at [204, 481] on img at bounding box center [249, 482] width 92 height 92
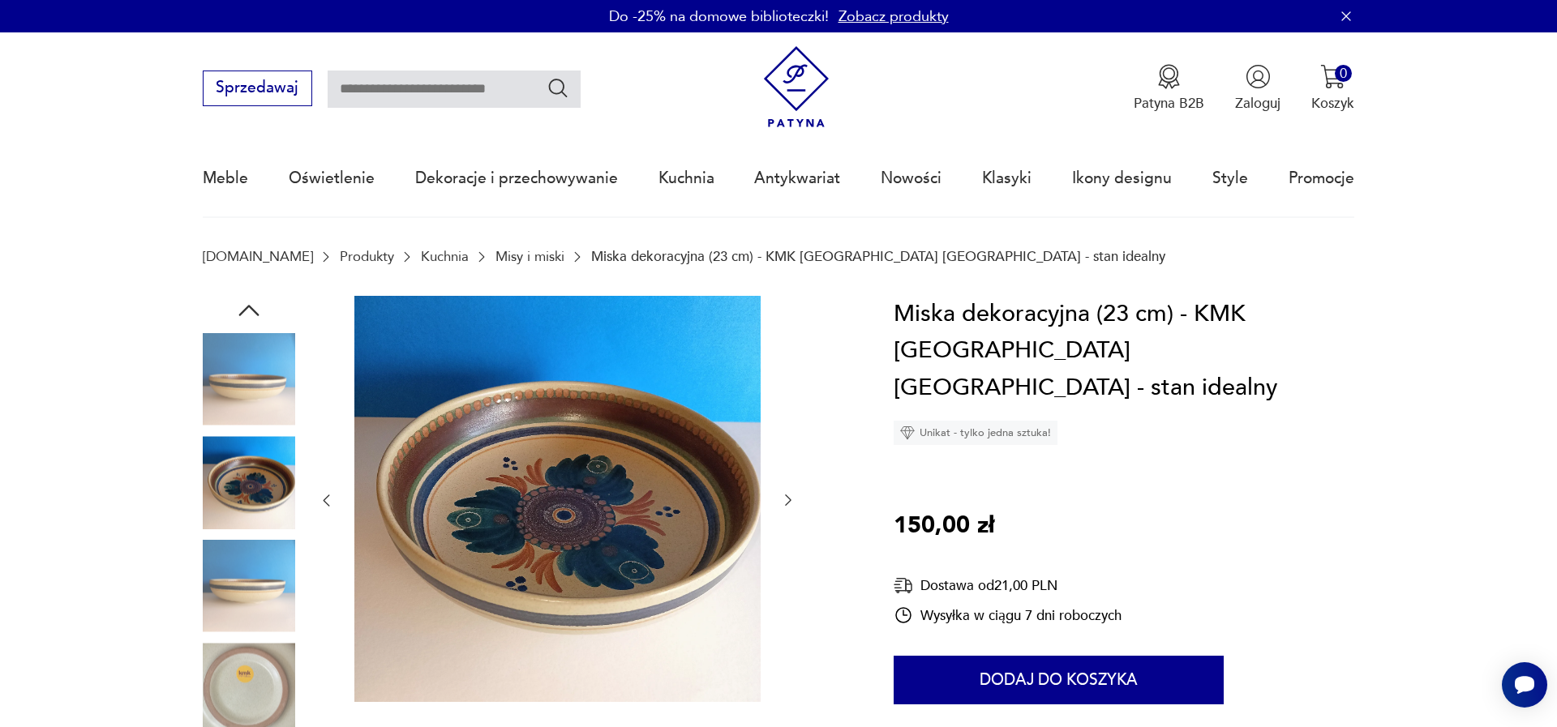
scroll to position [185, 0]
